Goal: Task Accomplishment & Management: Manage account settings

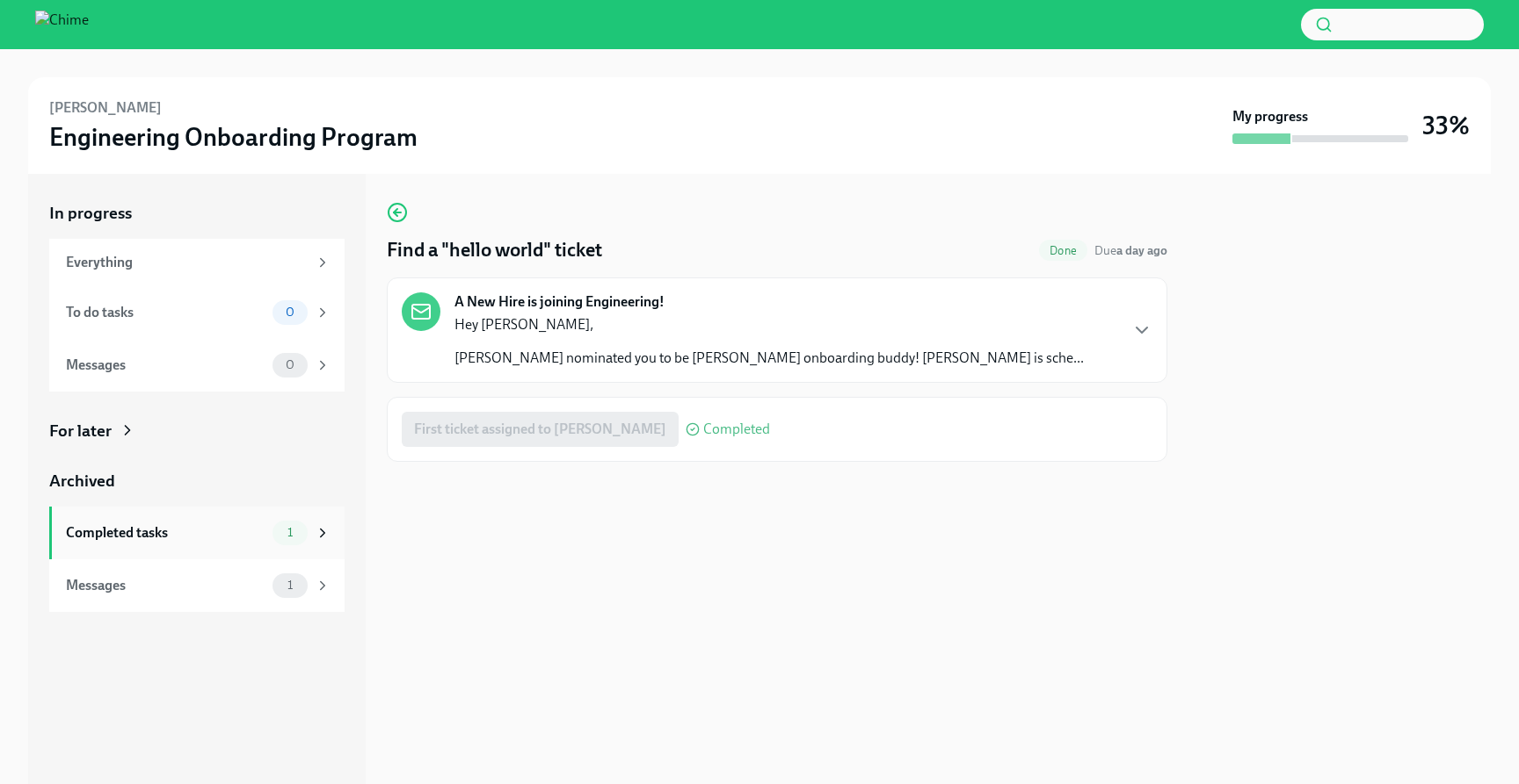
click at [286, 533] on span "1" at bounding box center [289, 533] width 26 height 13
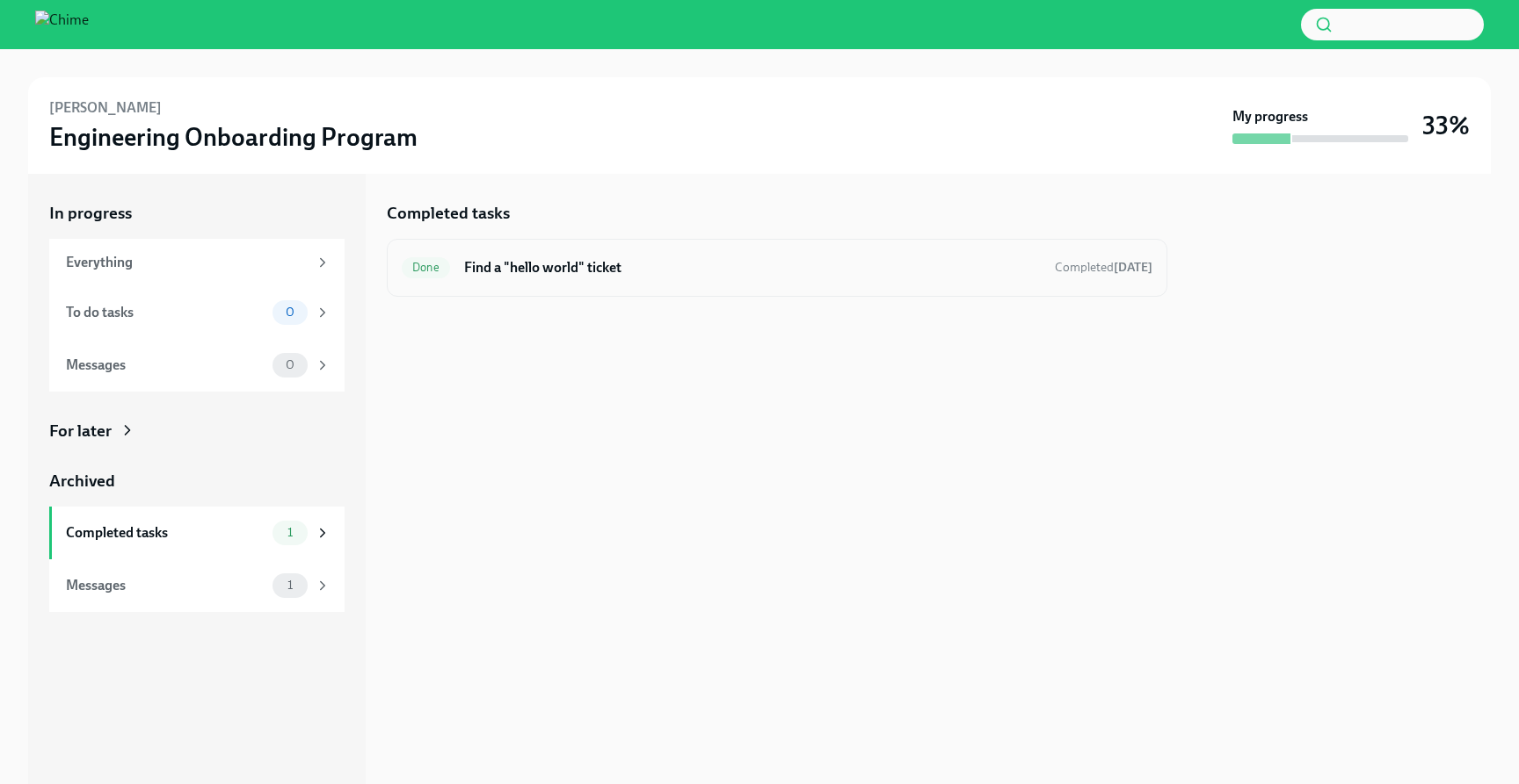
click at [660, 261] on h6 "Find a "hello world" ticket" at bounding box center [753, 268] width 577 height 19
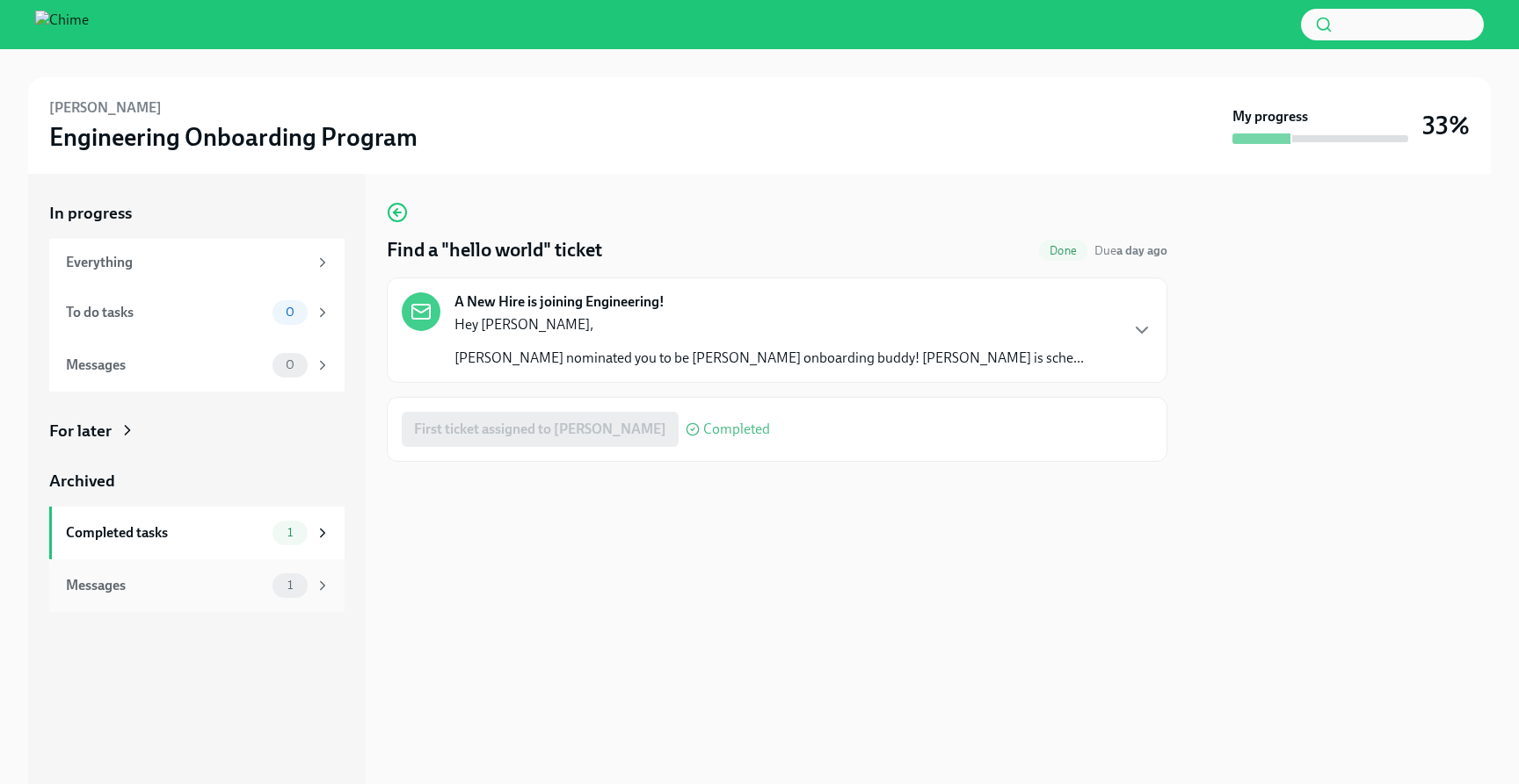
click at [187, 596] on div "Messages 1" at bounding box center [198, 586] width 264 height 25
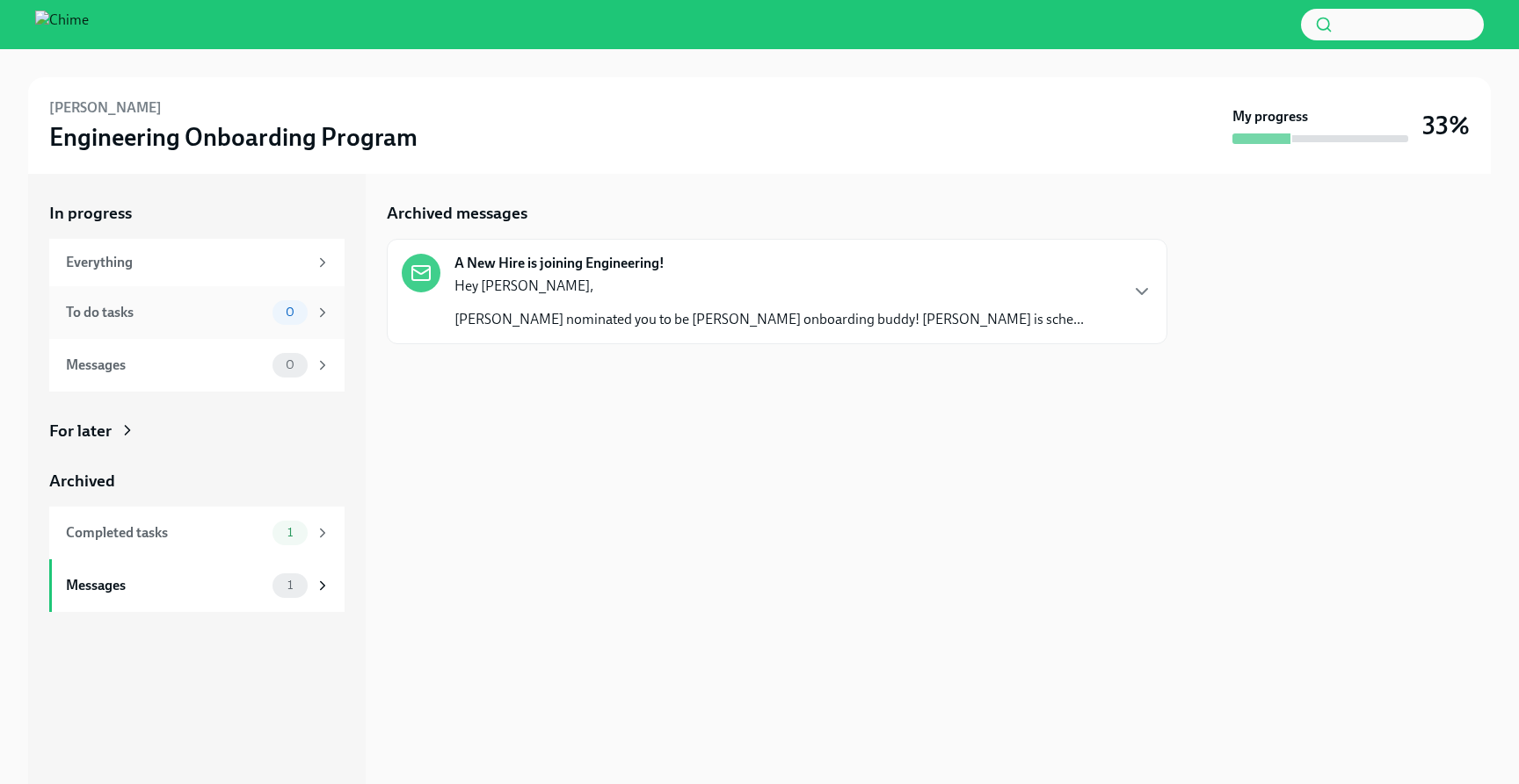
click at [187, 312] on div "To do tasks" at bounding box center [166, 312] width 200 height 19
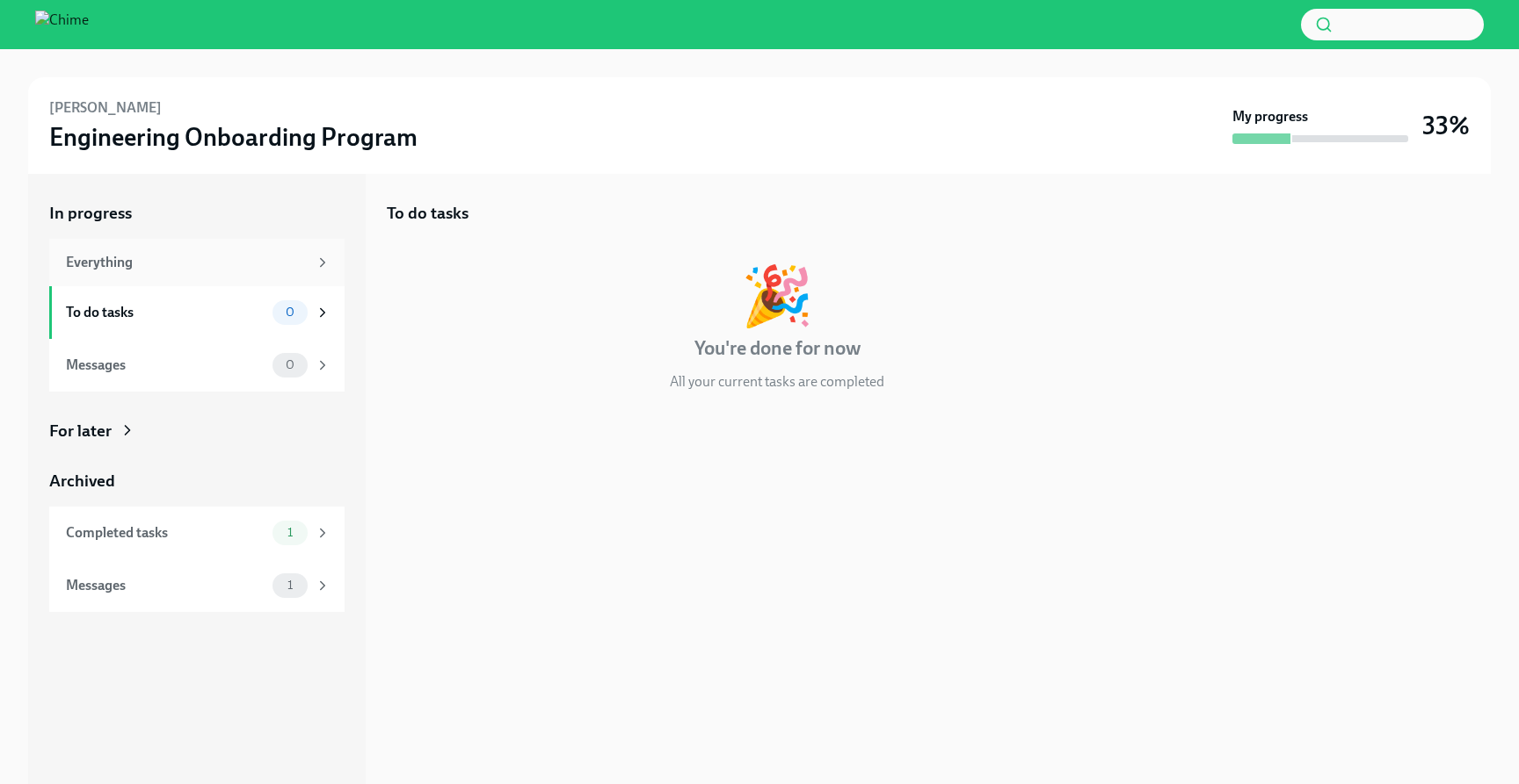
click at [189, 264] on div "Everything" at bounding box center [187, 262] width 241 height 19
click at [193, 379] on div "Messages 0" at bounding box center [196, 365] width 295 height 53
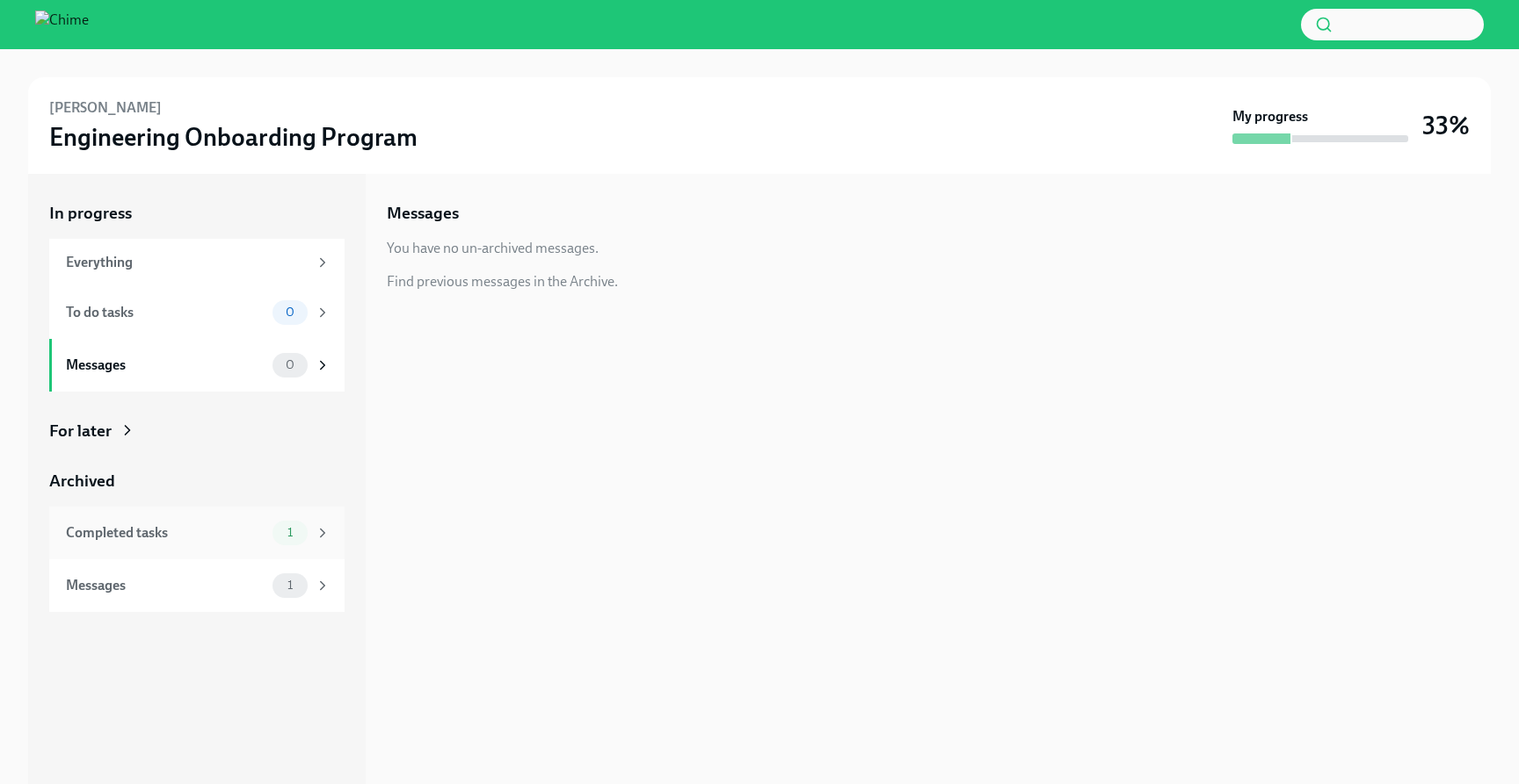
click at [190, 535] on div "Completed tasks" at bounding box center [166, 533] width 200 height 19
